Goal: Information Seeking & Learning: Learn about a topic

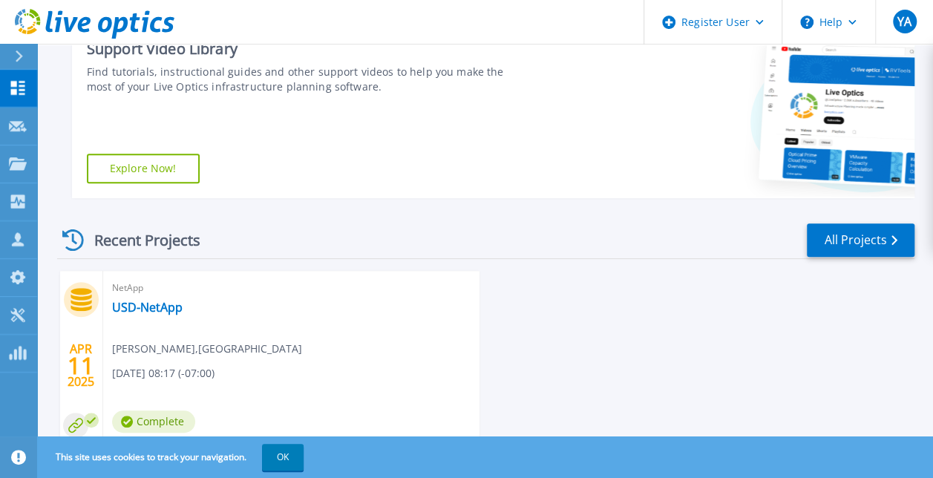
scroll to position [321, 0]
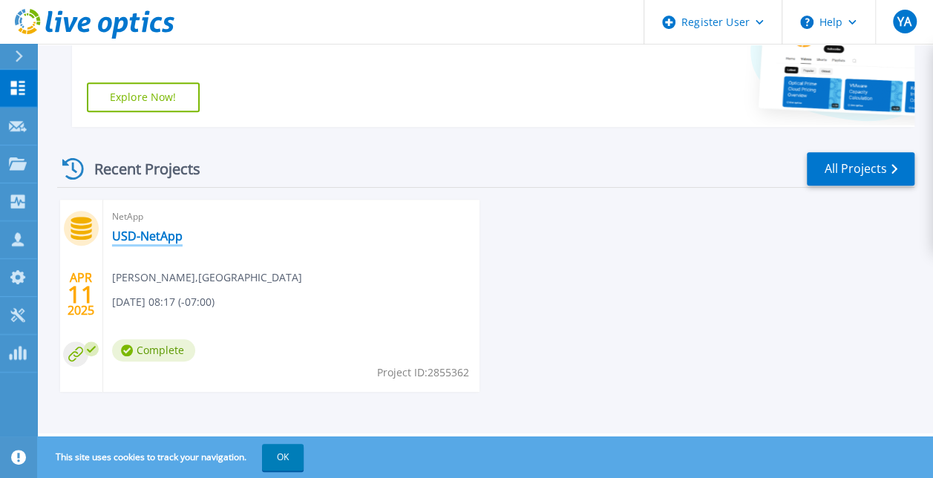
click at [174, 237] on link "USD-NetApp" at bounding box center [147, 236] width 71 height 15
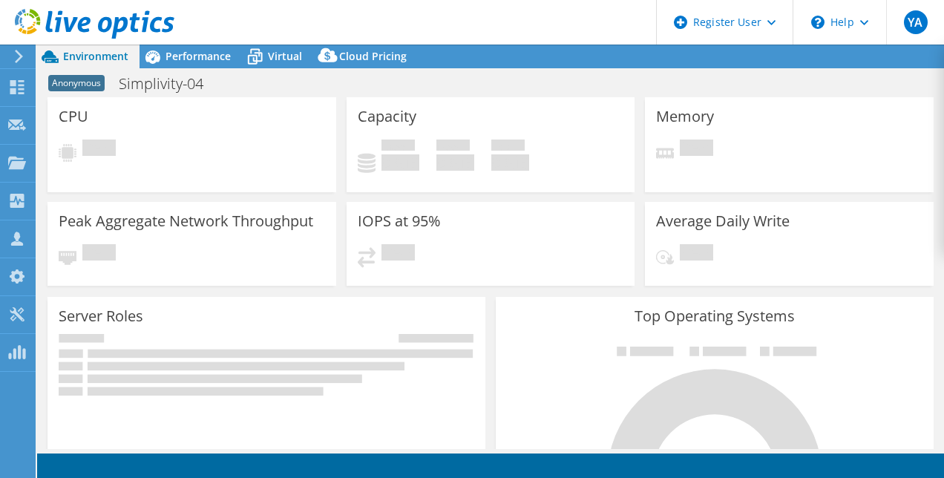
select select "USD"
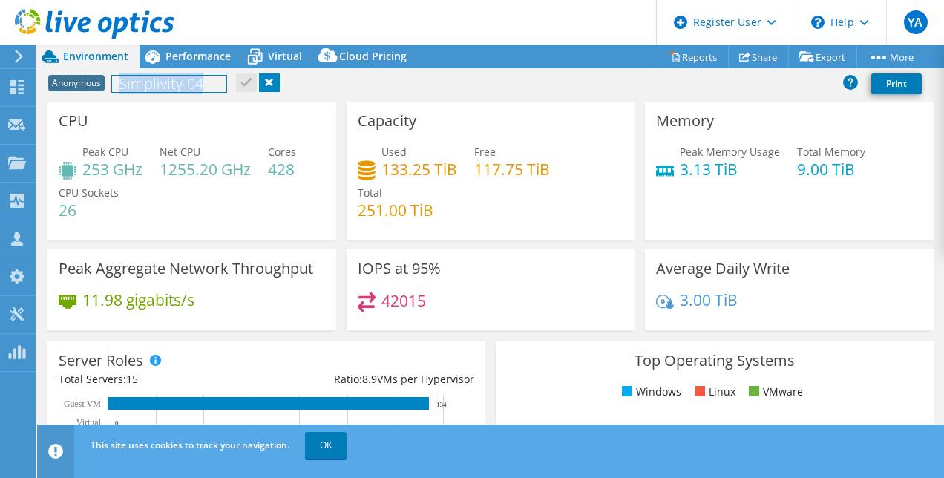
drag, startPoint x: 122, startPoint y: 82, endPoint x: 240, endPoint y: 83, distance: 118.0
click at [240, 83] on div "Anonymous Simplivity-04 Print" at bounding box center [490, 83] width 907 height 27
copy h1 "Simplivity-04"
click at [211, 50] on span "Performance" at bounding box center [197, 56] width 65 height 14
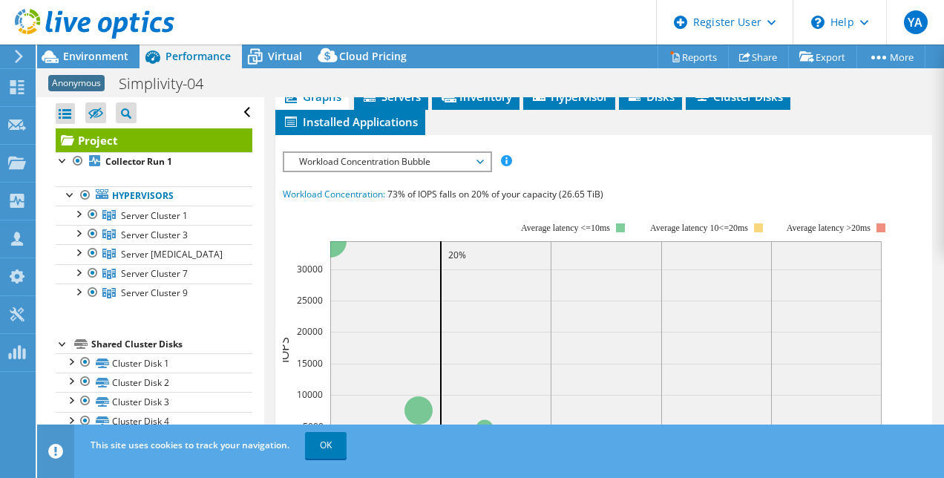
scroll to position [247, 0]
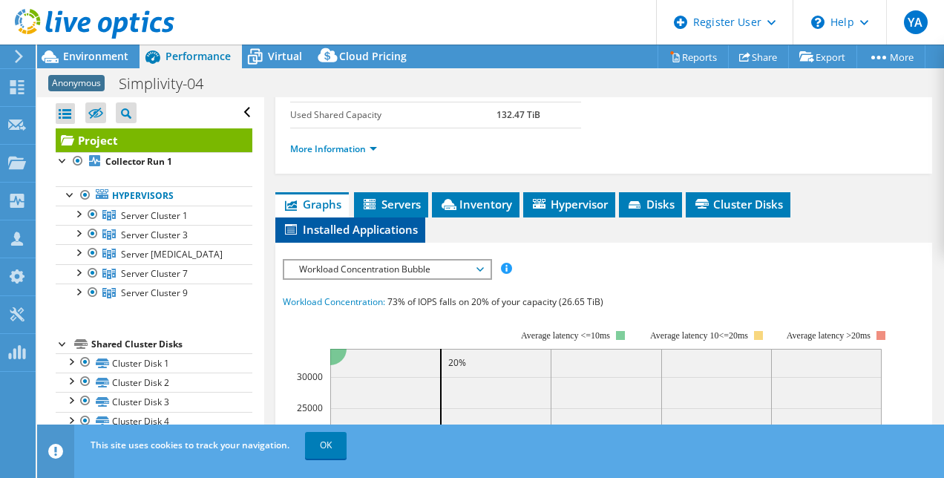
click at [386, 237] on span "Installed Applications" at bounding box center [350, 229] width 135 height 15
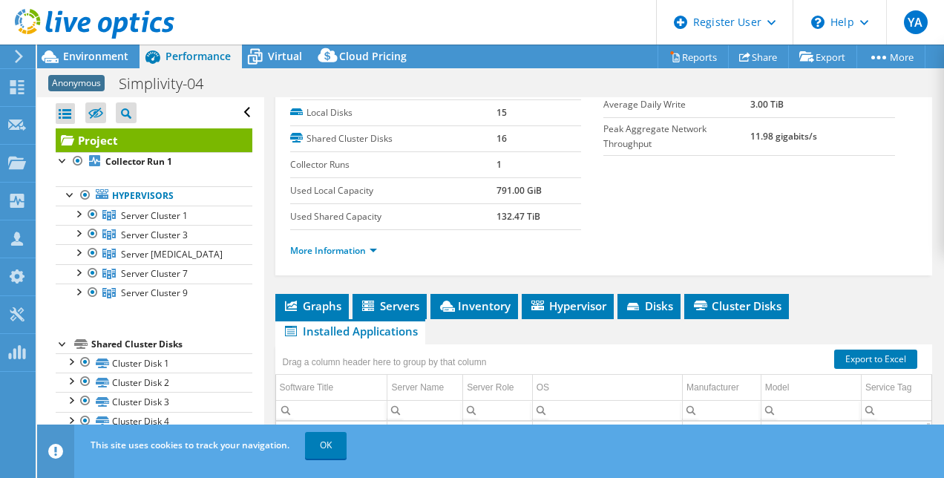
scroll to position [145, 0]
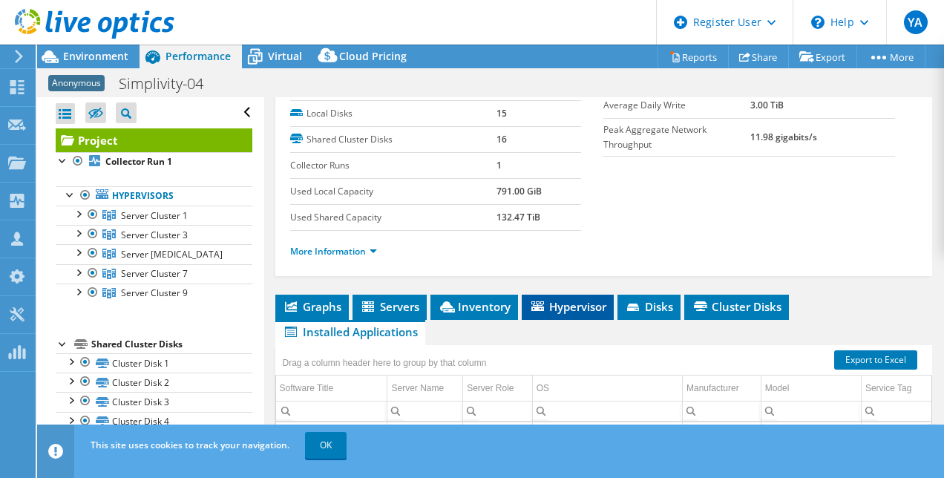
click at [606, 314] on span "Hypervisor" at bounding box center [567, 306] width 77 height 15
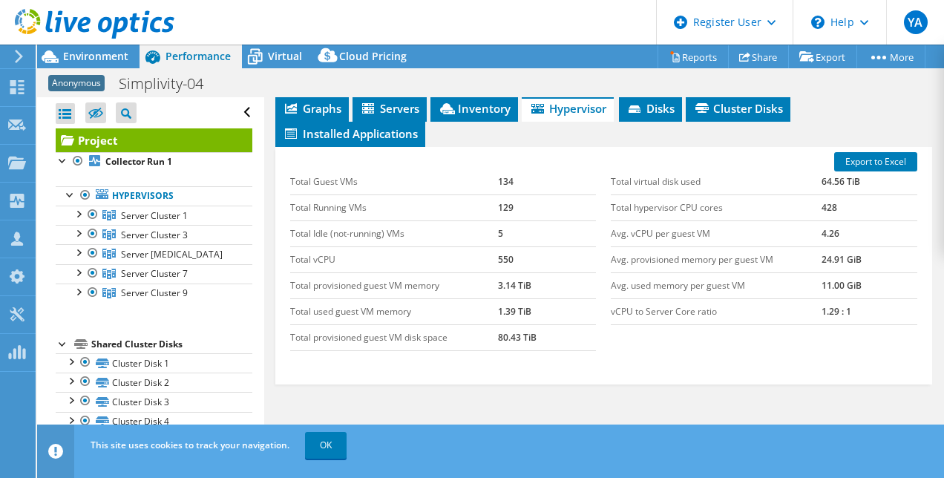
scroll to position [338, 0]
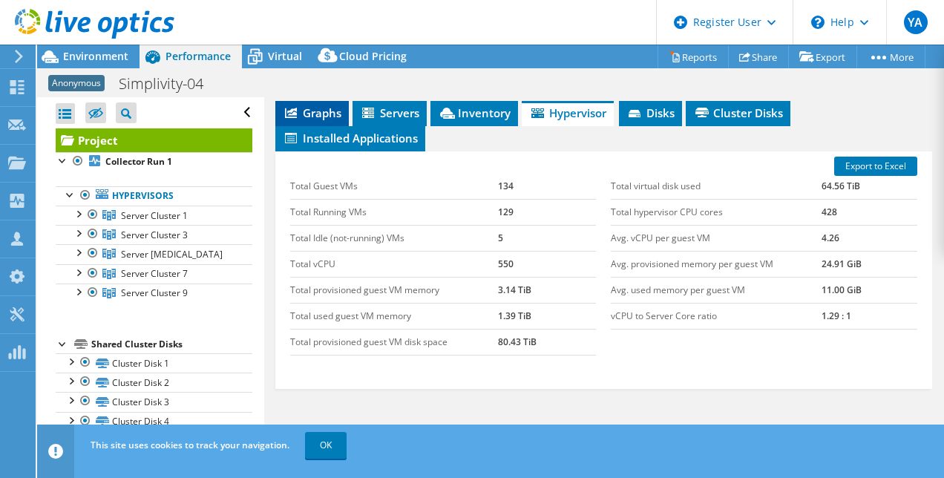
click at [319, 120] on span "Graphs" at bounding box center [312, 112] width 59 height 15
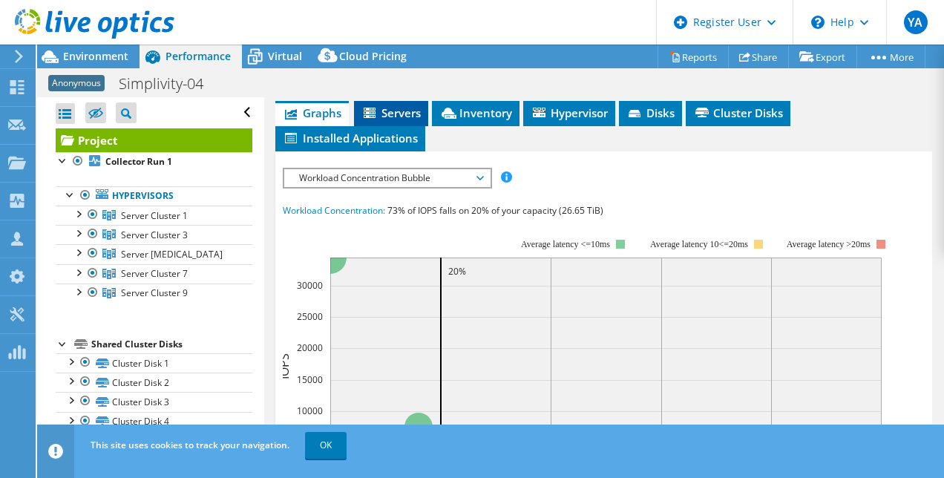
click at [389, 126] on li "Servers" at bounding box center [391, 113] width 74 height 25
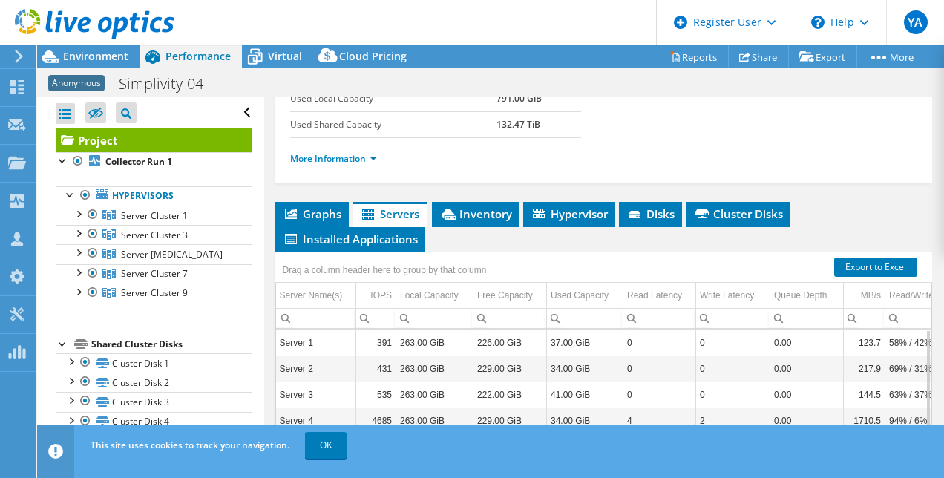
scroll to position [238, 0]
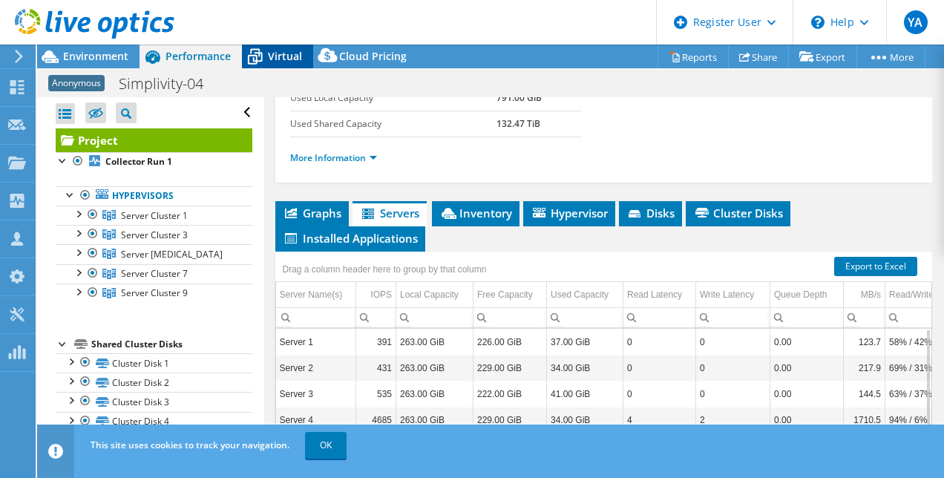
click at [281, 59] on span "Virtual" at bounding box center [285, 56] width 34 height 14
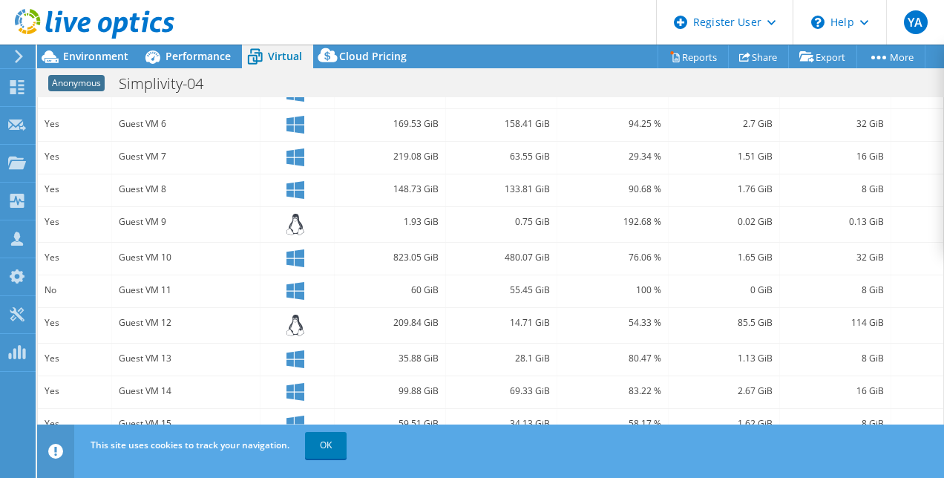
scroll to position [0, 0]
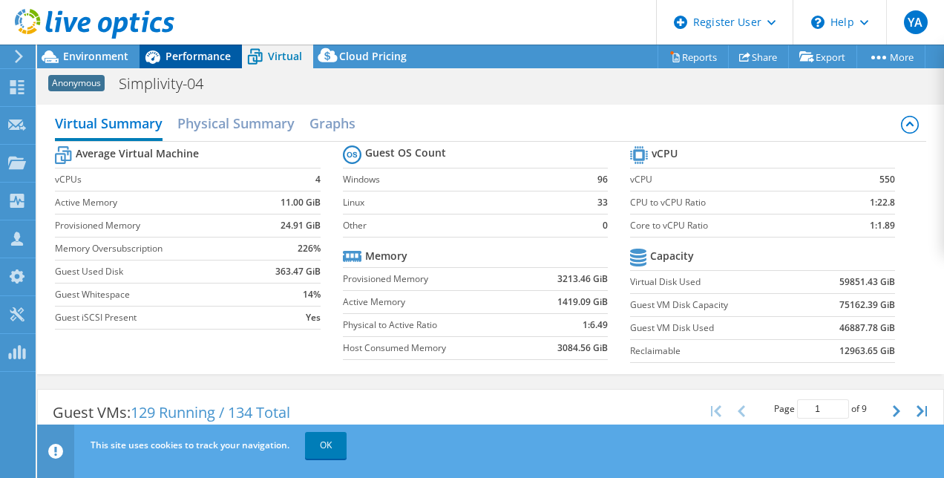
click at [203, 63] on div "Performance" at bounding box center [191, 57] width 102 height 24
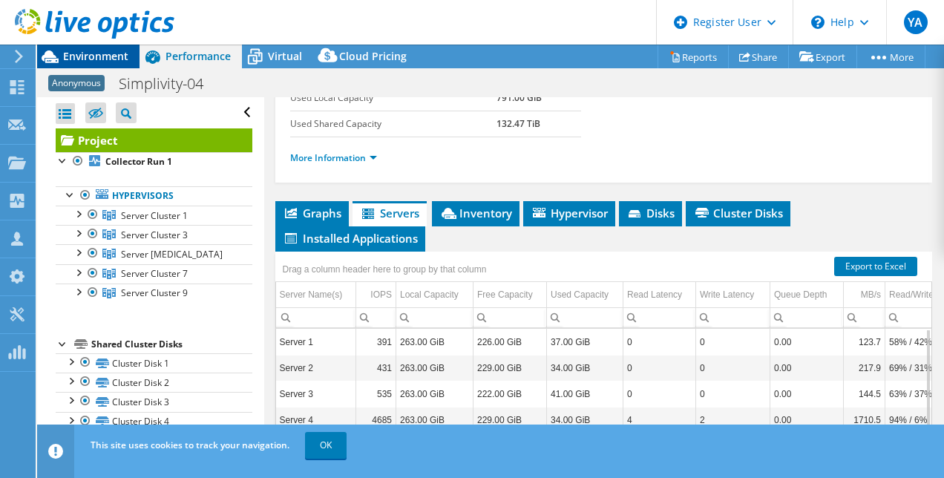
click at [115, 55] on span "Environment" at bounding box center [95, 56] width 65 height 14
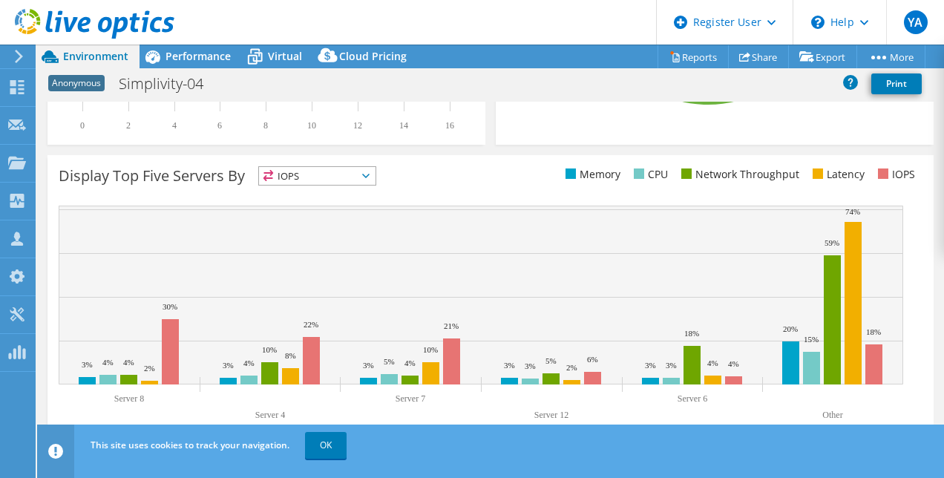
scroll to position [552, 0]
click at [350, 169] on span "IOPS" at bounding box center [317, 176] width 117 height 18
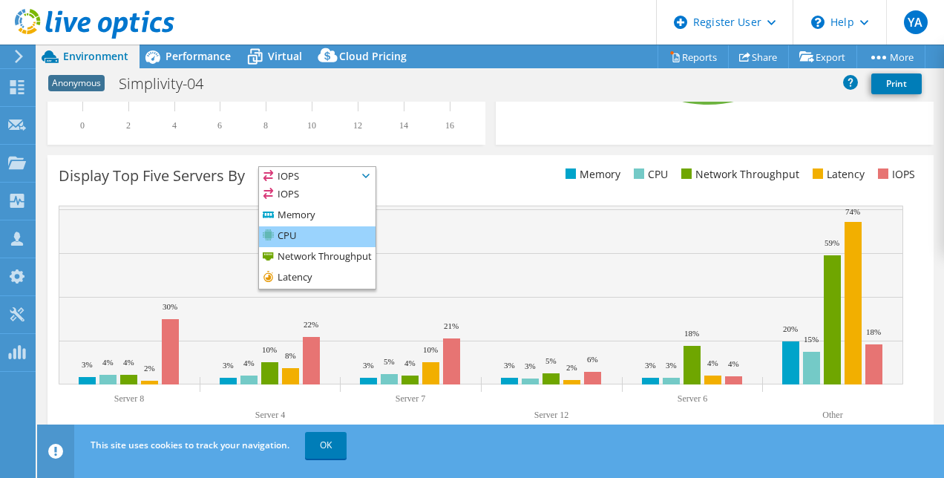
click at [301, 231] on li "CPU" at bounding box center [317, 236] width 117 height 21
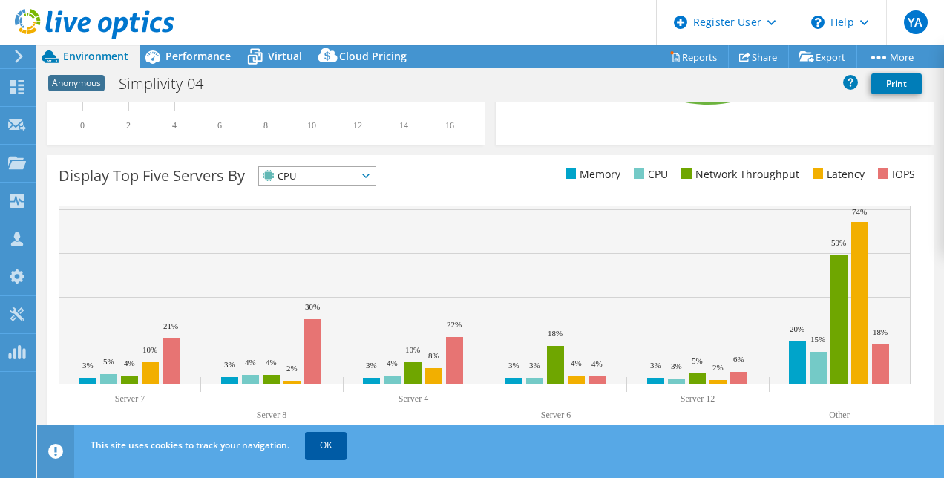
click at [327, 448] on link "OK" at bounding box center [326, 445] width 42 height 27
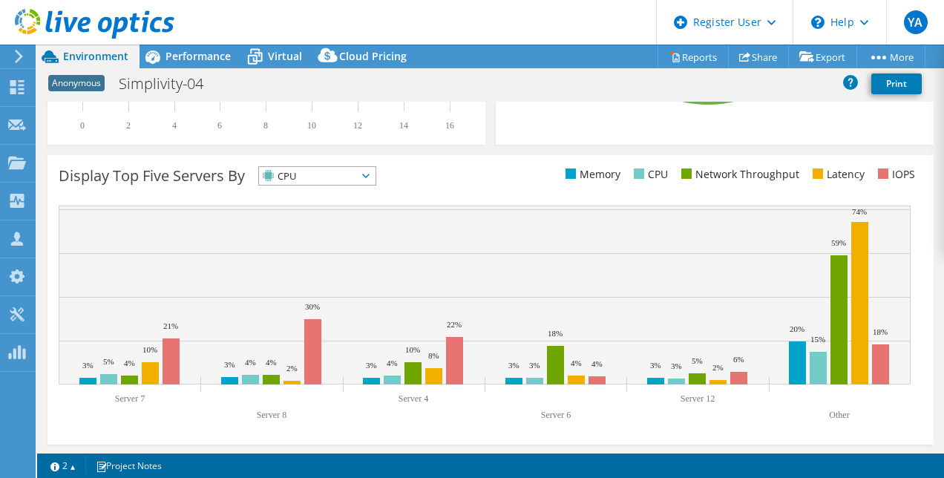
click at [293, 180] on span "CPU" at bounding box center [308, 176] width 98 height 18
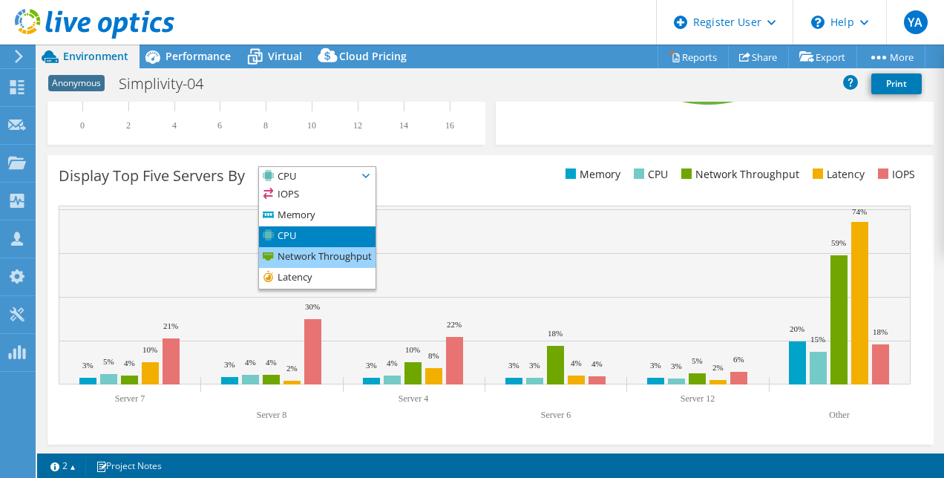
click at [327, 251] on li "Network Throughput" at bounding box center [317, 257] width 117 height 21
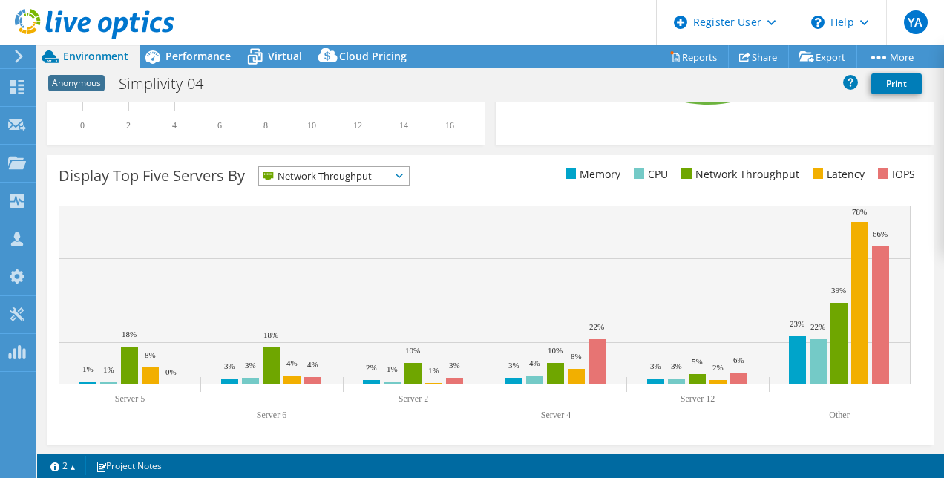
click at [324, 183] on div "Network Throughput IOPS" at bounding box center [333, 175] width 151 height 19
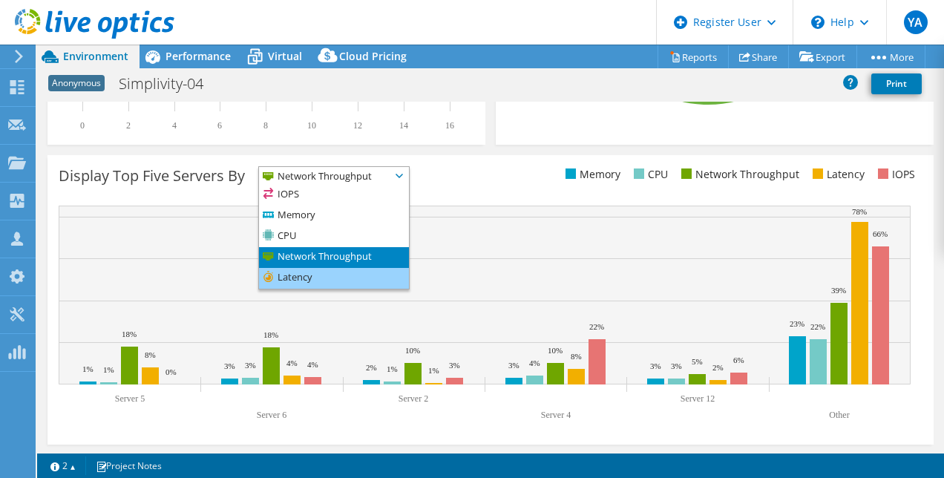
click at [299, 272] on li "Latency" at bounding box center [334, 278] width 150 height 21
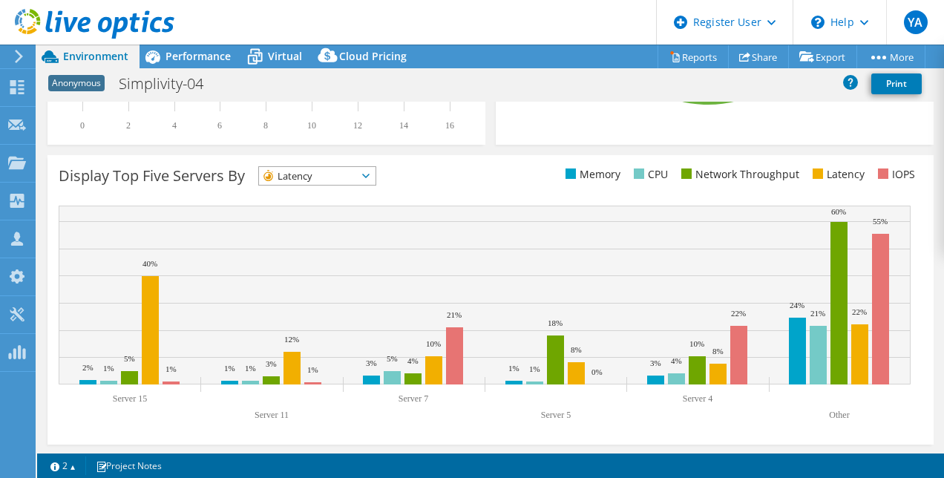
click at [334, 171] on span "Latency" at bounding box center [308, 176] width 98 height 18
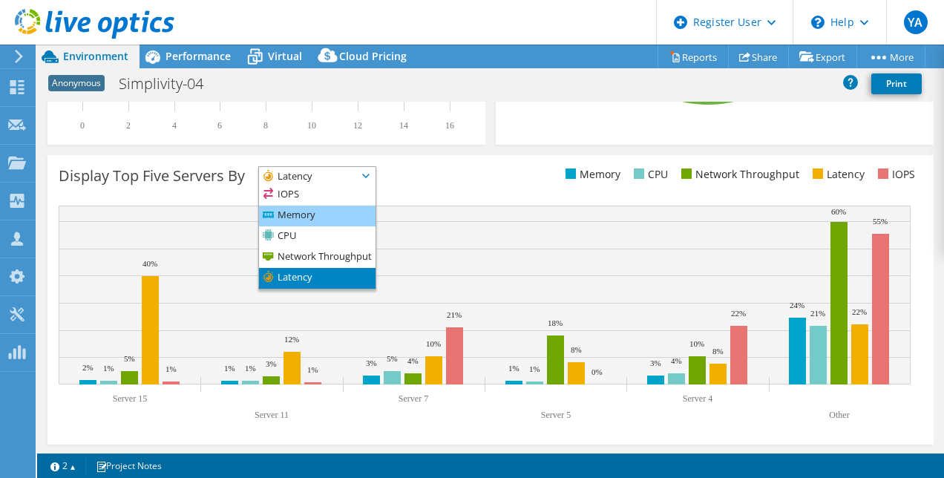
click at [307, 206] on li "Memory" at bounding box center [317, 216] width 117 height 21
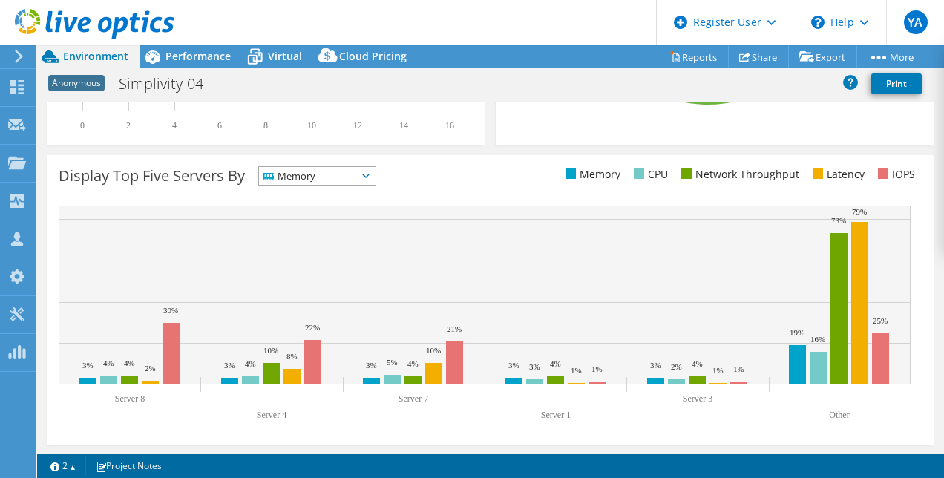
click at [295, 173] on span "Memory" at bounding box center [308, 176] width 98 height 18
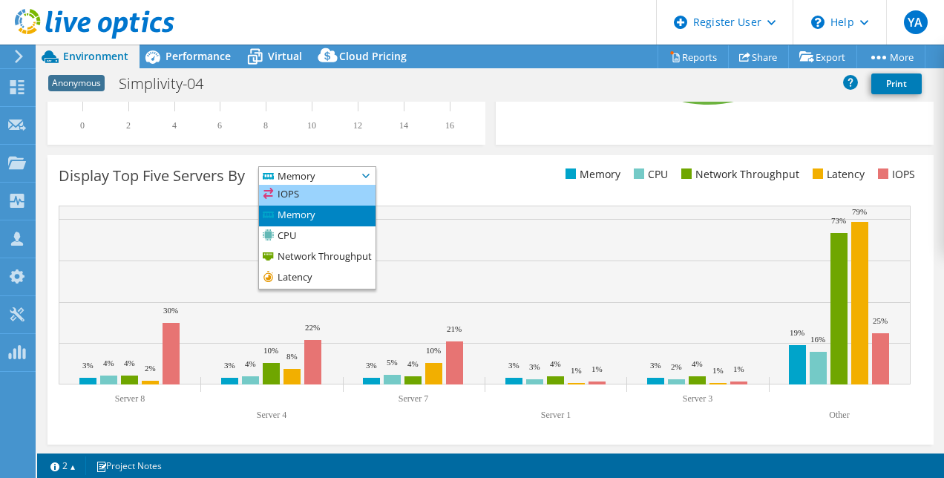
click at [302, 195] on li "IOPS" at bounding box center [317, 195] width 117 height 21
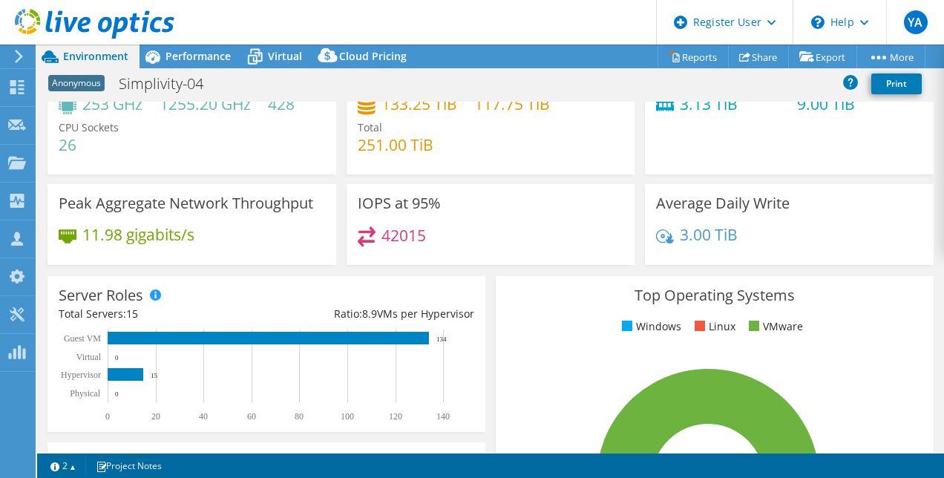
scroll to position [0, 0]
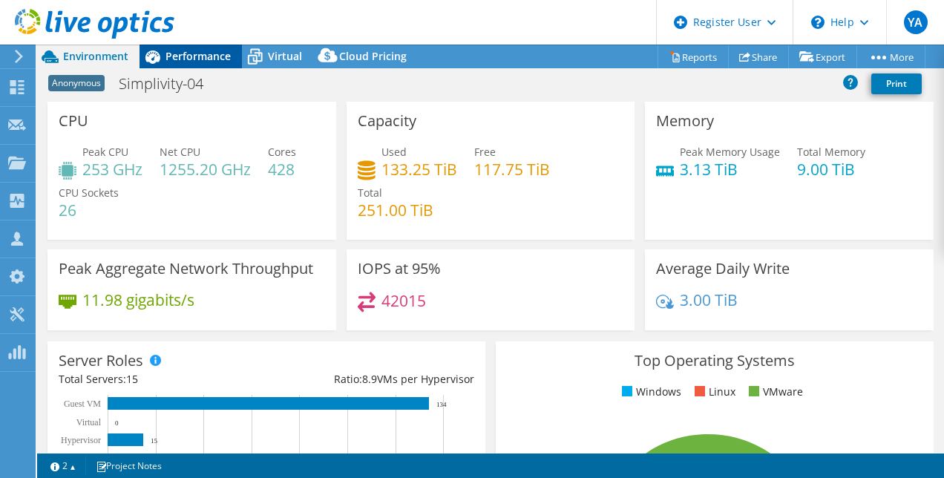
click at [188, 59] on span "Performance" at bounding box center [197, 56] width 65 height 14
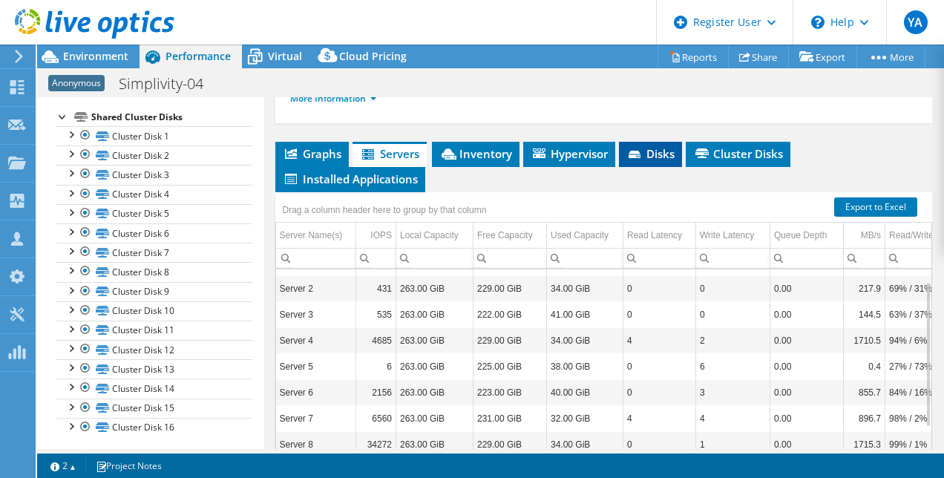
click at [629, 161] on span "Disks" at bounding box center [650, 153] width 48 height 15
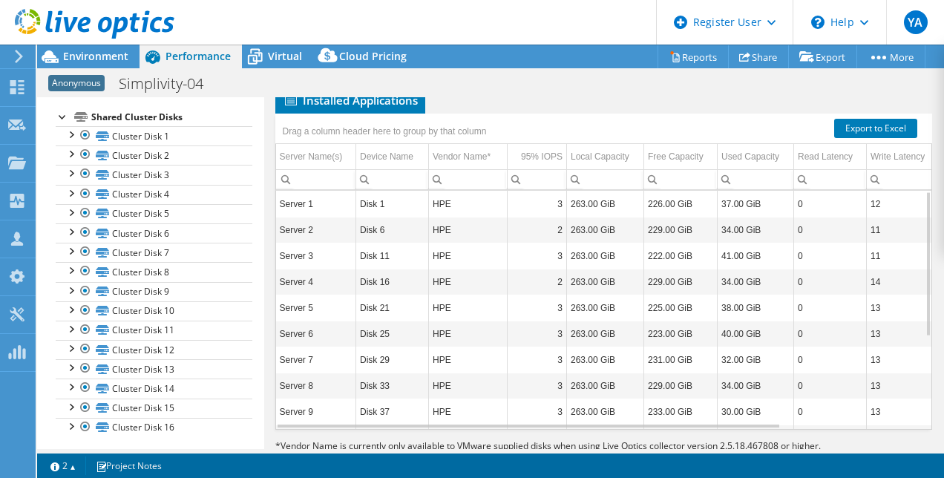
scroll to position [377, 0]
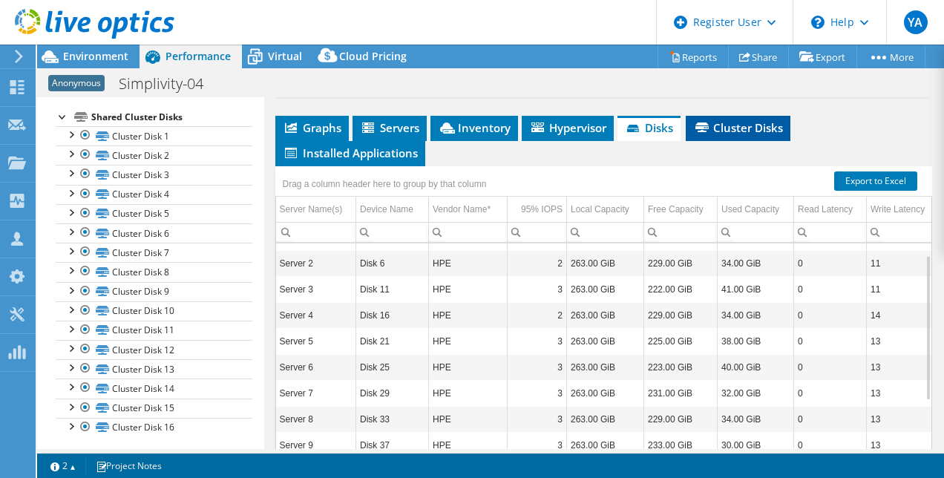
click at [723, 135] on span "Cluster Disks" at bounding box center [738, 127] width 90 height 15
